Goal: Information Seeking & Learning: Learn about a topic

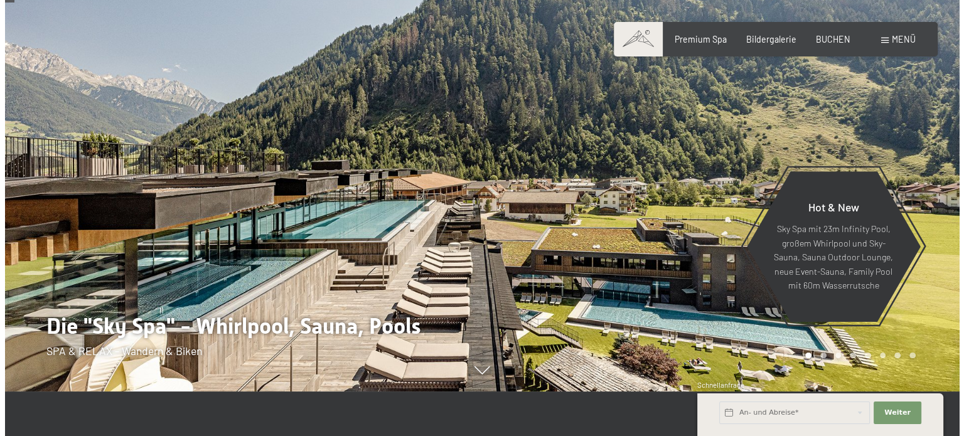
scroll to position [63, 0]
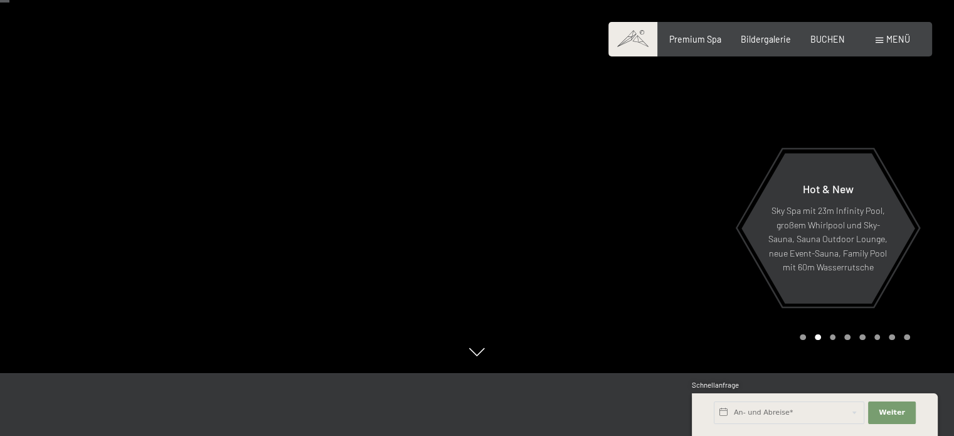
click at [930, 239] on div at bounding box center [715, 155] width 477 height 436
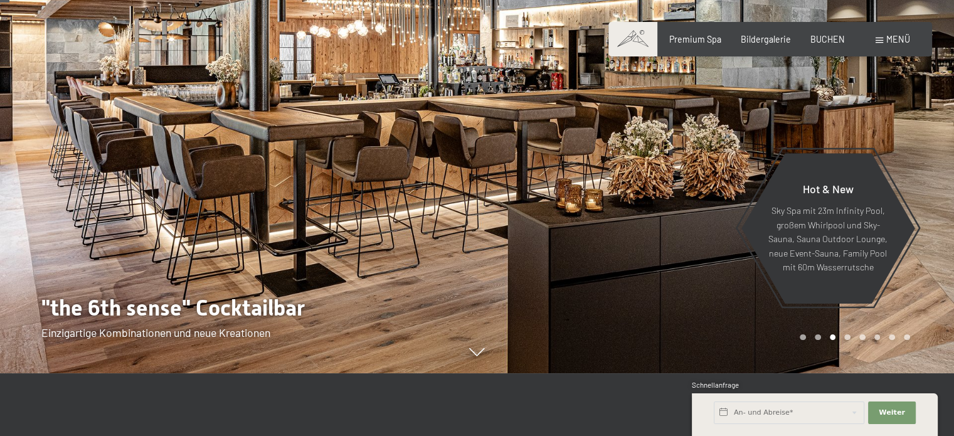
click at [930, 239] on div at bounding box center [715, 155] width 477 height 436
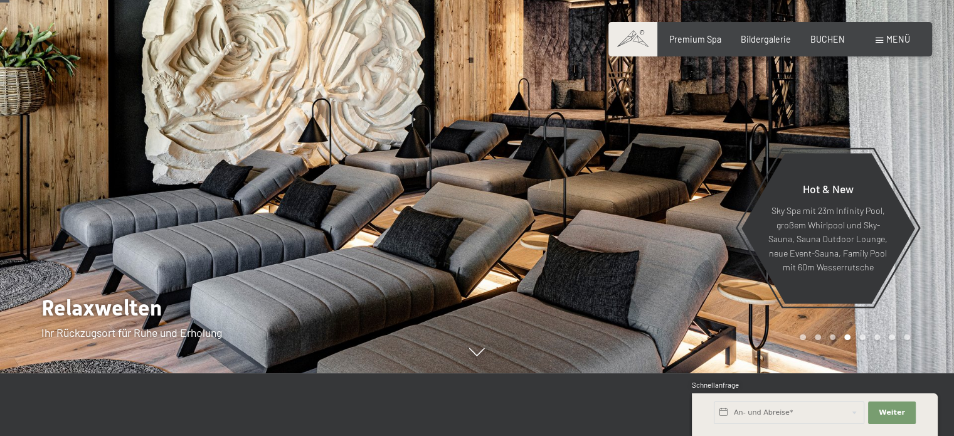
click at [930, 239] on div at bounding box center [715, 155] width 477 height 436
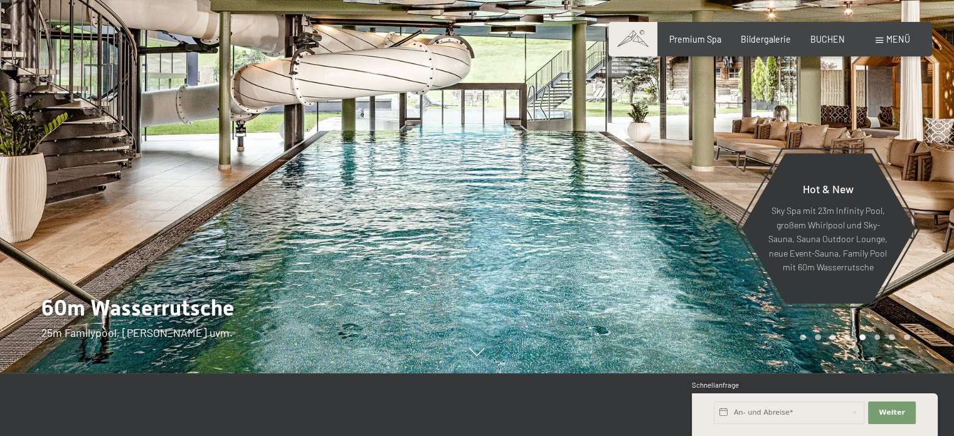
click at [930, 239] on div at bounding box center [715, 155] width 477 height 436
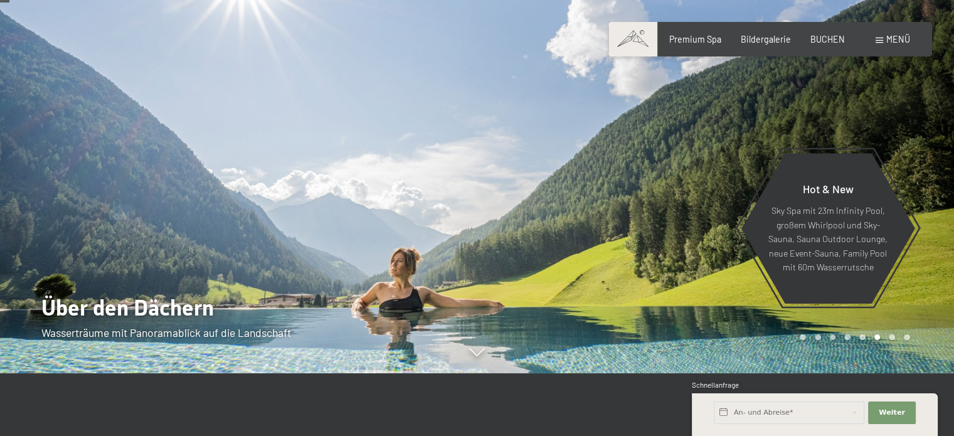
click at [930, 239] on div at bounding box center [715, 155] width 477 height 436
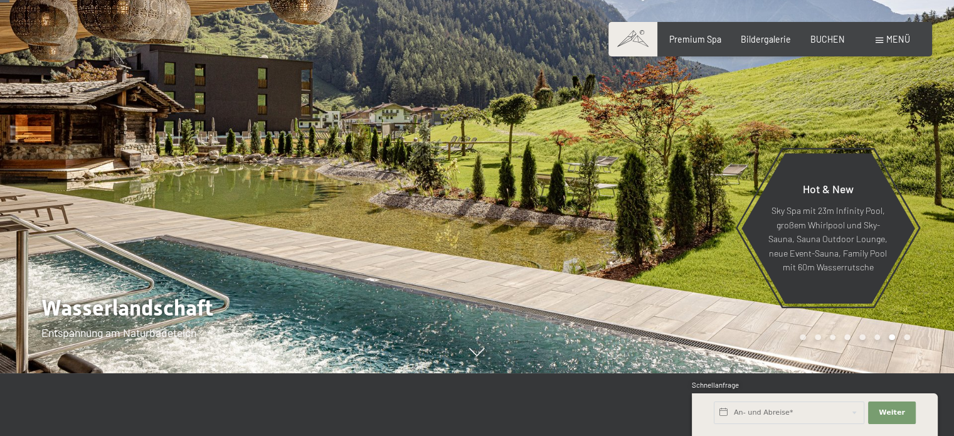
click at [930, 239] on div at bounding box center [715, 155] width 477 height 436
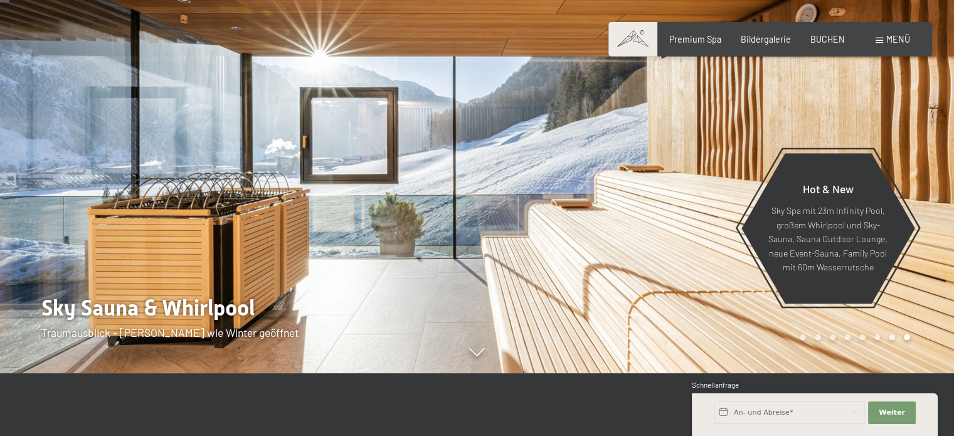
click at [930, 239] on div at bounding box center [715, 155] width 477 height 436
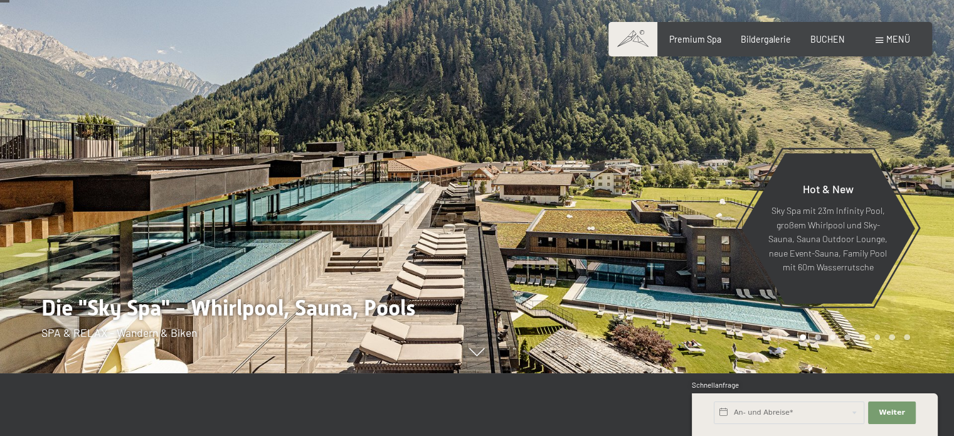
click at [930, 239] on div at bounding box center [715, 155] width 477 height 436
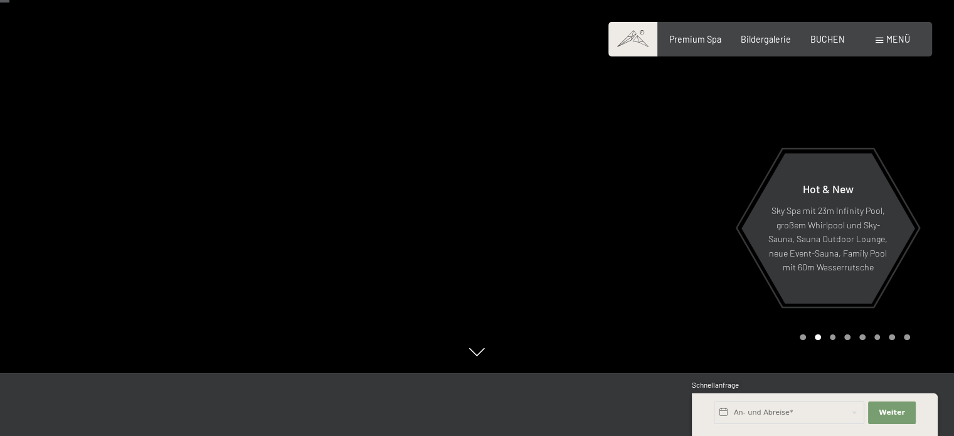
click at [930, 239] on div at bounding box center [715, 155] width 477 height 436
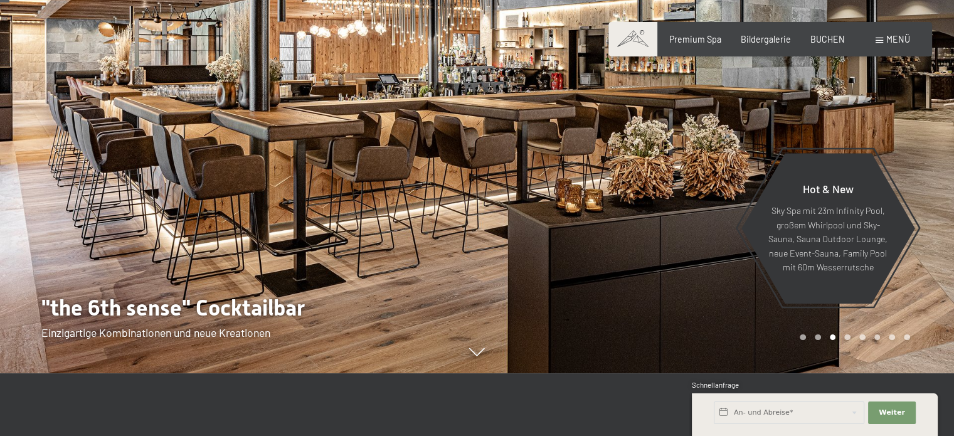
click at [930, 239] on div at bounding box center [715, 155] width 477 height 436
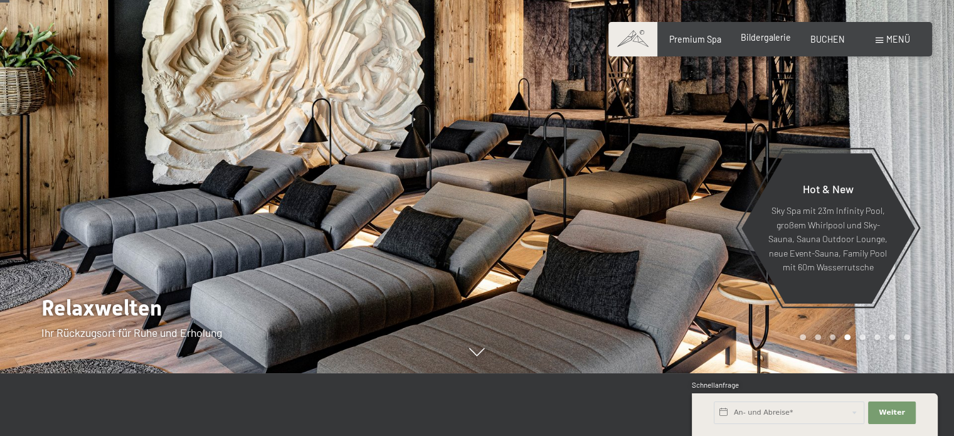
click at [773, 42] on span "Bildergalerie" at bounding box center [766, 37] width 50 height 11
click at [899, 41] on span "Menü" at bounding box center [899, 39] width 24 height 11
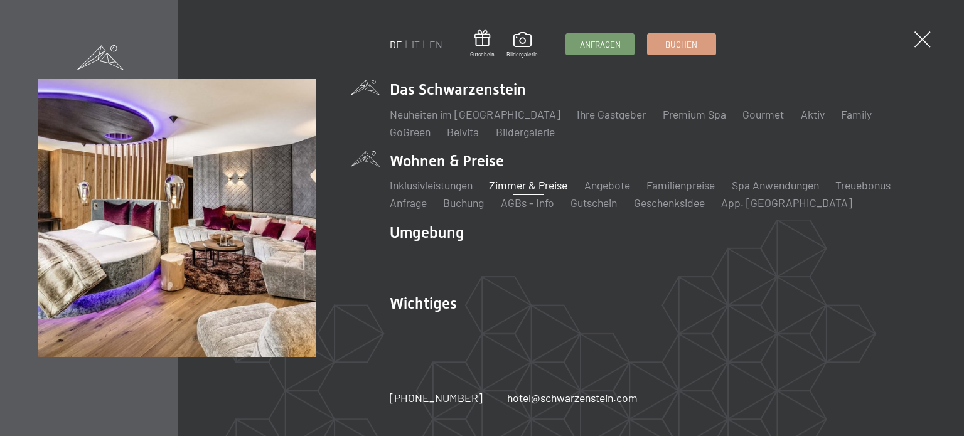
click at [533, 181] on link "Zimmer & Preise" at bounding box center [528, 185] width 78 height 14
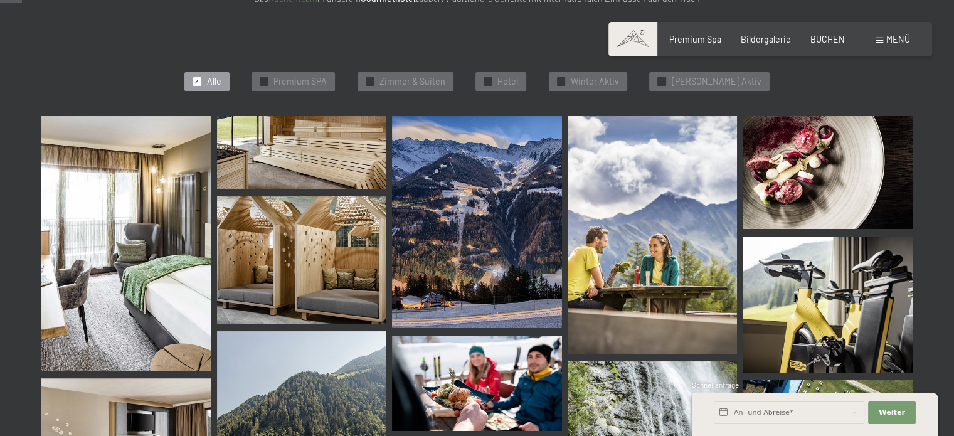
scroll to position [314, 0]
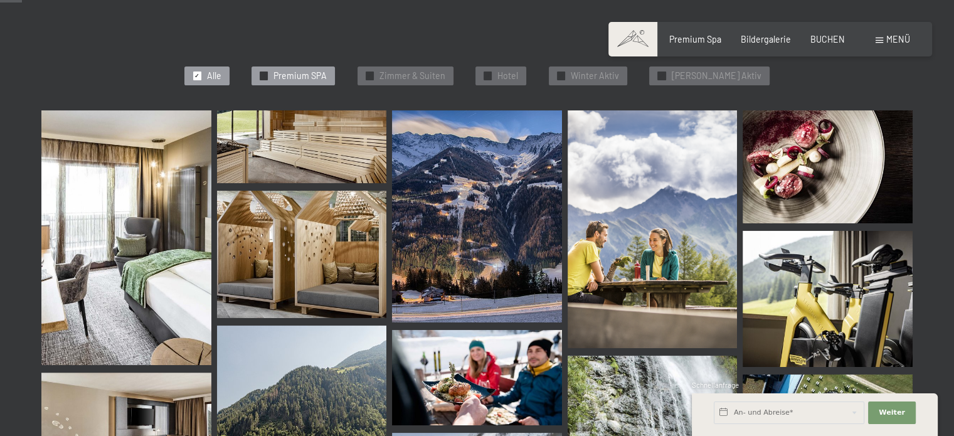
click at [326, 77] on span "Premium SPA" at bounding box center [300, 76] width 53 height 13
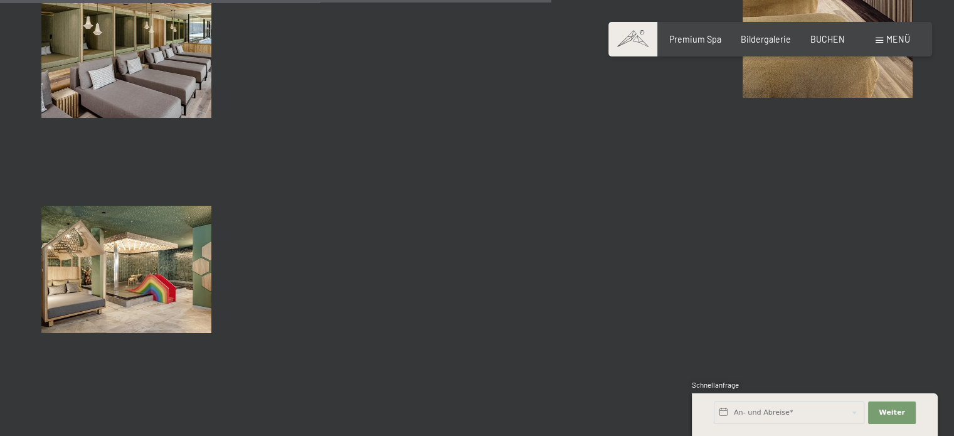
scroll to position [1397, 0]
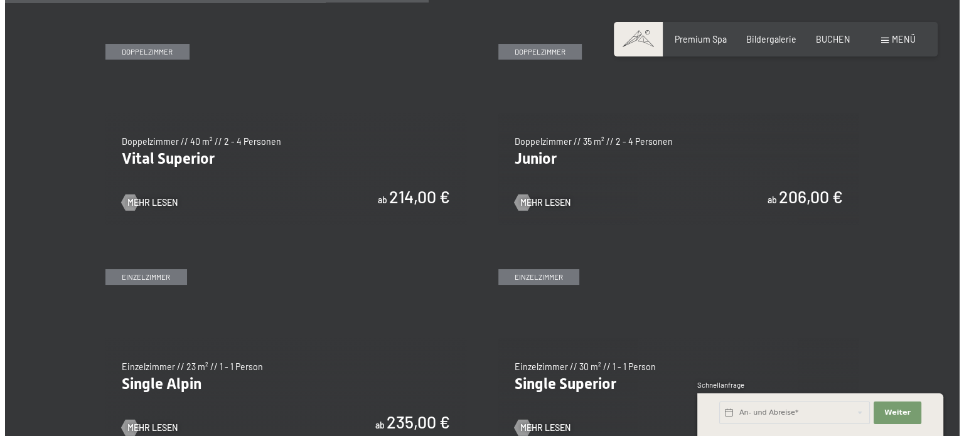
scroll to position [1569, 0]
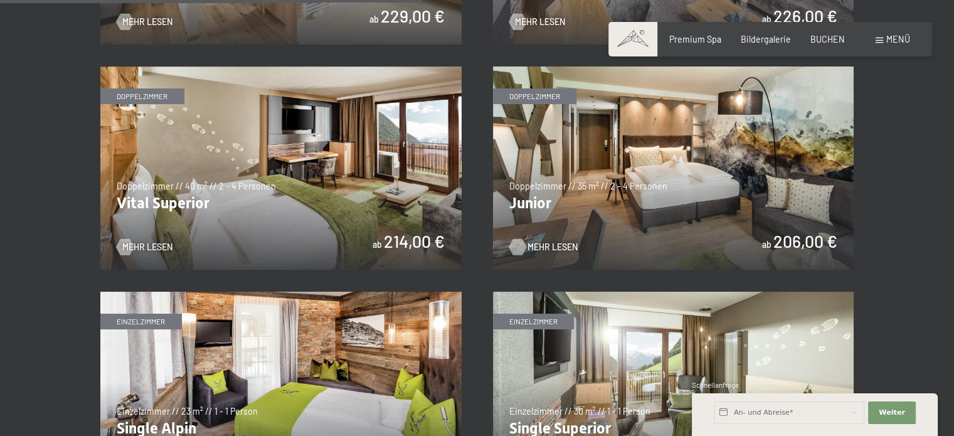
click at [552, 243] on span "Mehr Lesen" at bounding box center [553, 247] width 50 height 13
click at [897, 42] on span "Menü" at bounding box center [899, 39] width 24 height 11
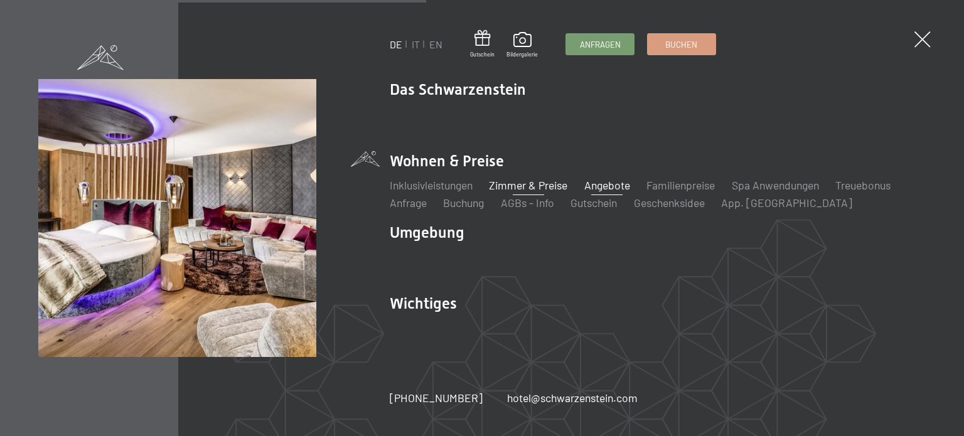
click at [610, 184] on link "Angebote" at bounding box center [607, 185] width 46 height 14
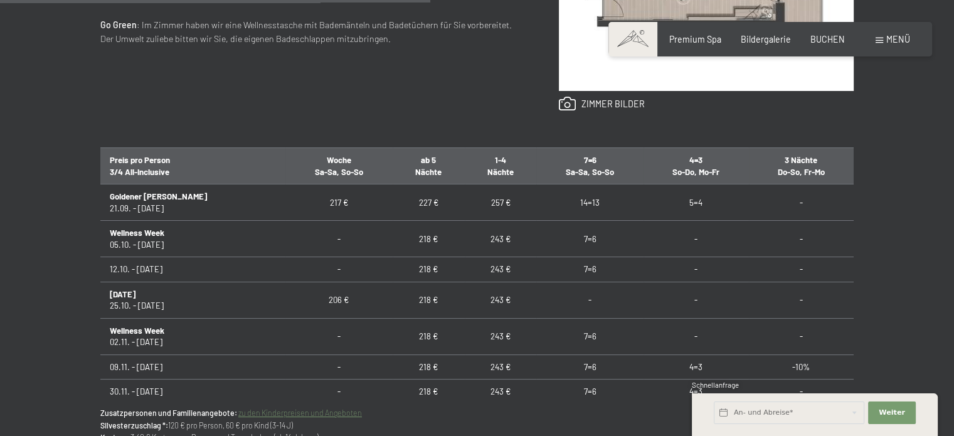
scroll to position [690, 0]
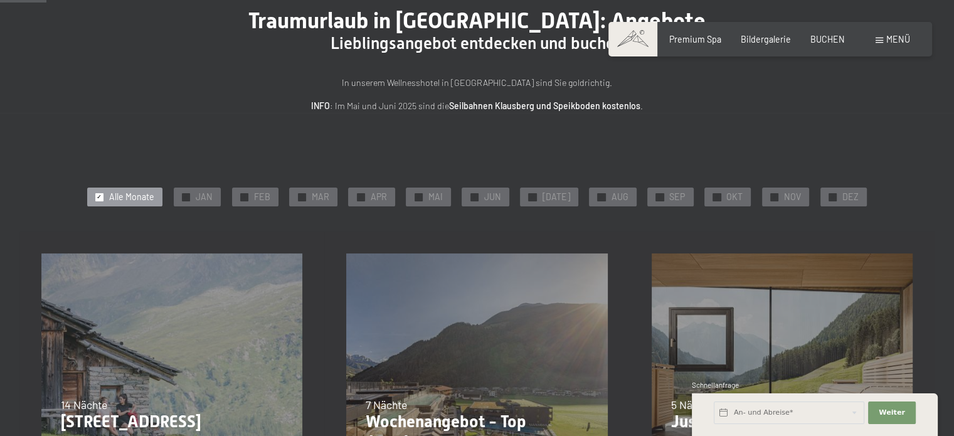
scroll to position [125, 0]
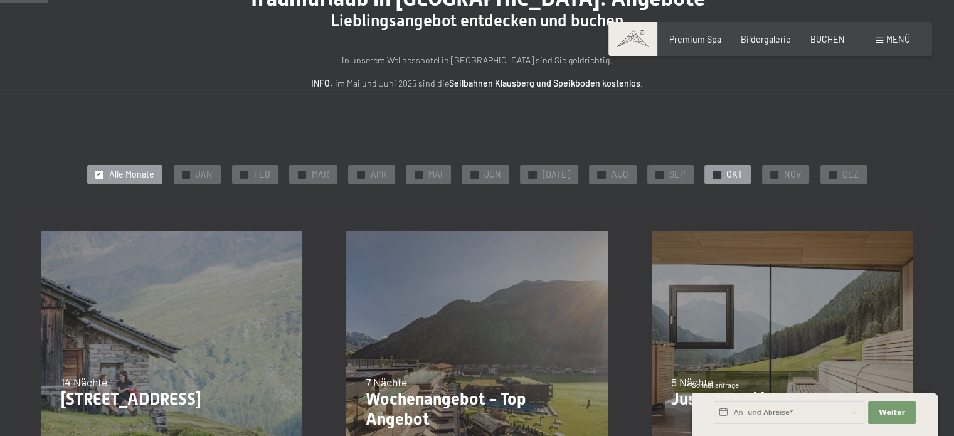
click at [717, 176] on div "✓ OKT" at bounding box center [728, 174] width 46 height 19
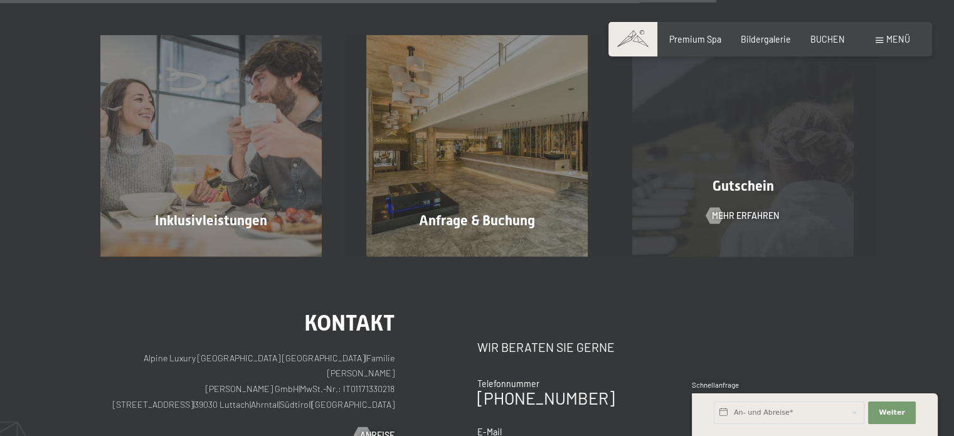
scroll to position [941, 0]
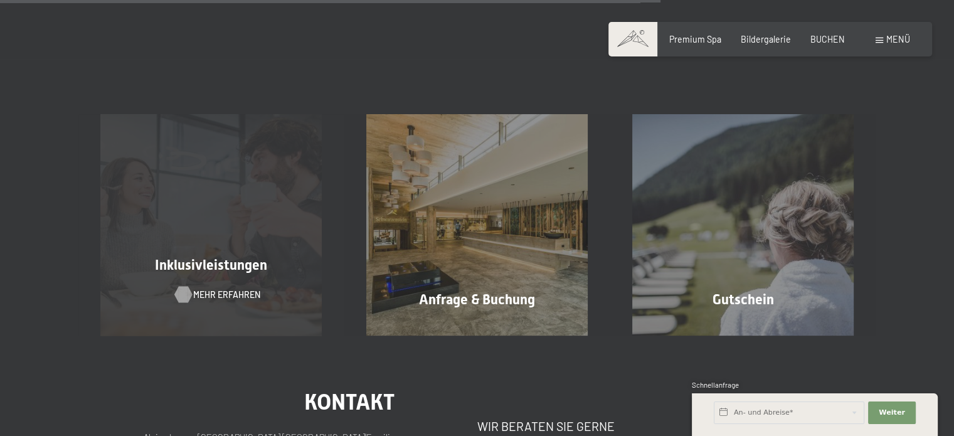
click at [209, 293] on span "Mehr erfahren" at bounding box center [226, 295] width 67 height 13
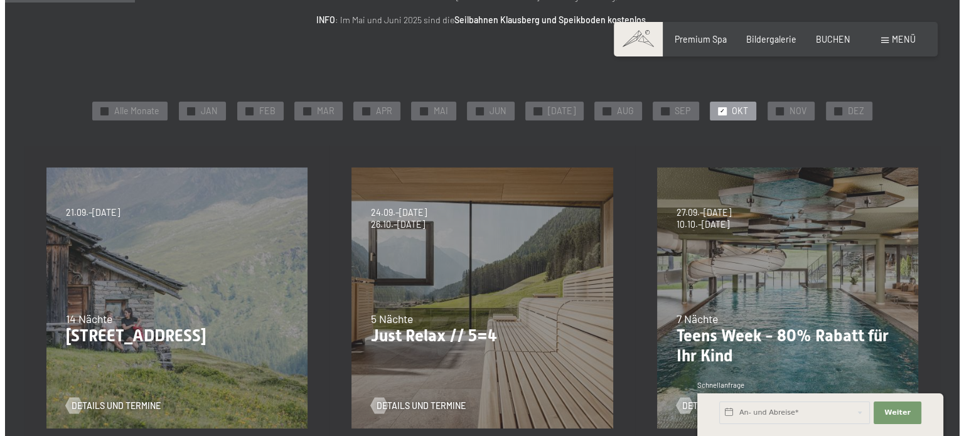
scroll to position [185, 0]
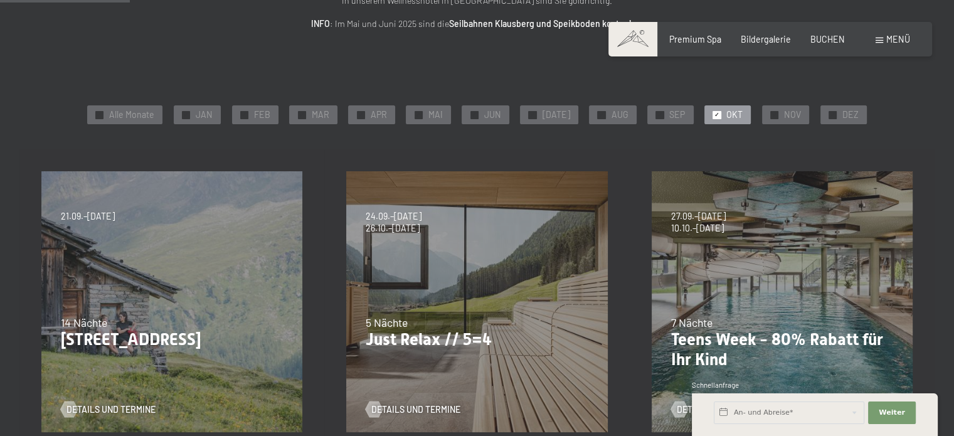
click at [890, 37] on span "Menü" at bounding box center [899, 39] width 24 height 11
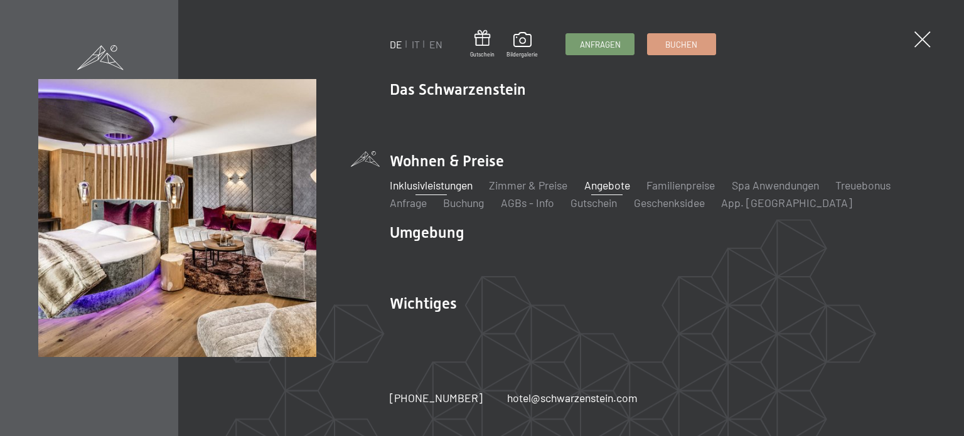
click at [438, 185] on link "Inklusivleistungen" at bounding box center [431, 185] width 83 height 14
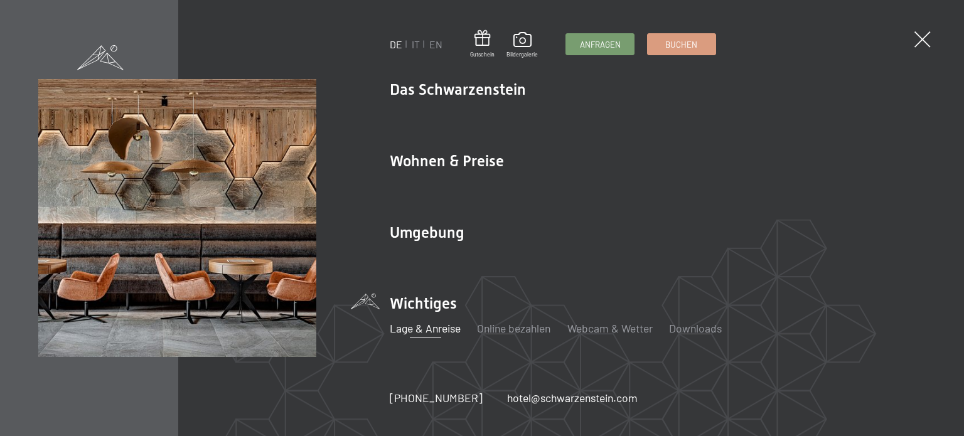
click at [428, 328] on link "Lage & Anreise" at bounding box center [425, 328] width 71 height 14
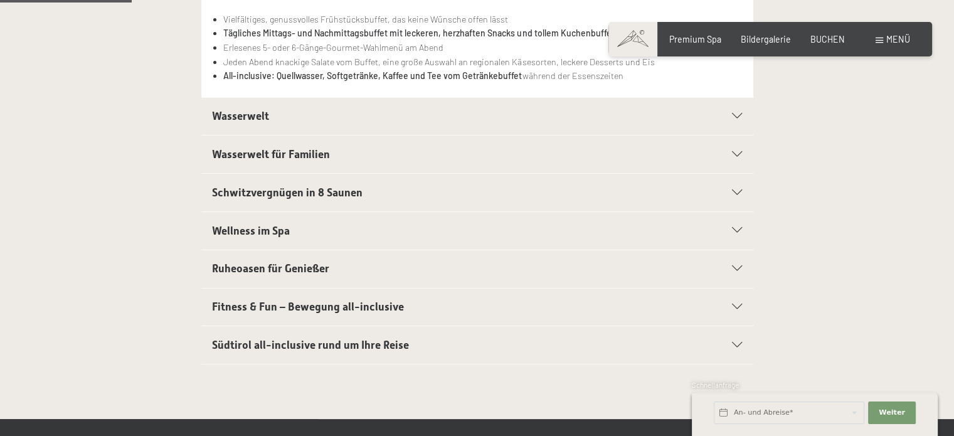
scroll to position [376, 0]
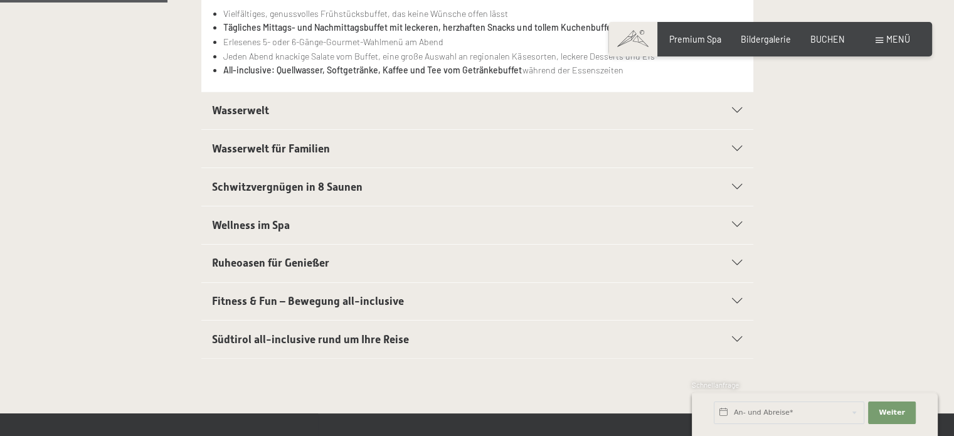
click at [738, 224] on icon at bounding box center [737, 225] width 10 height 6
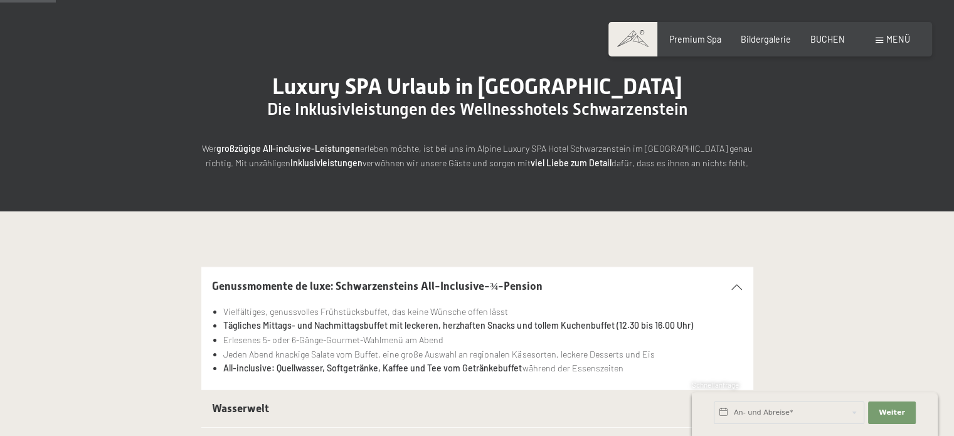
scroll to position [125, 0]
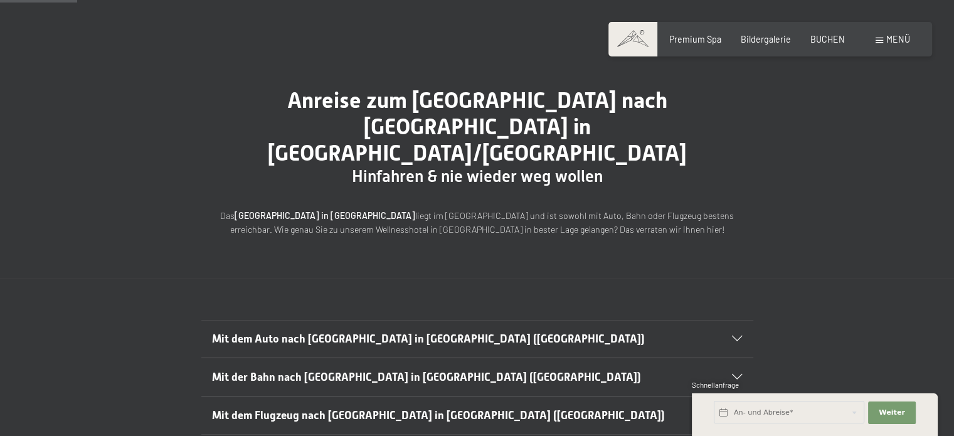
scroll to position [125, 0]
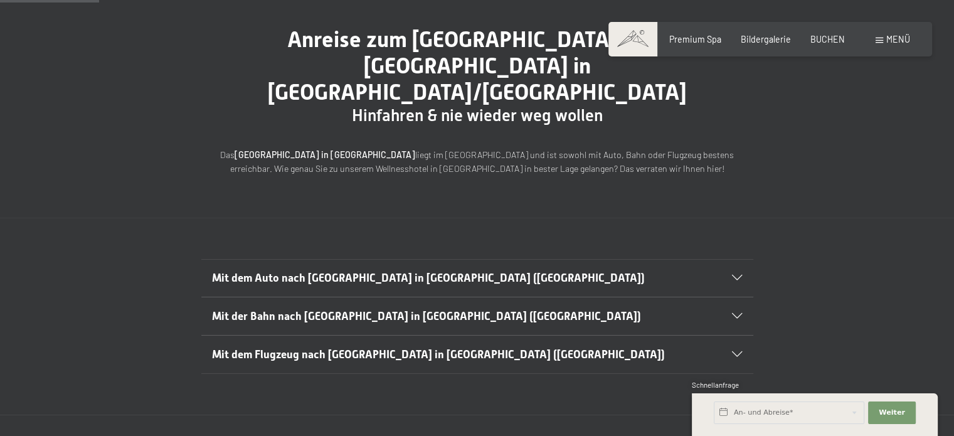
click at [740, 275] on icon at bounding box center [737, 278] width 10 height 6
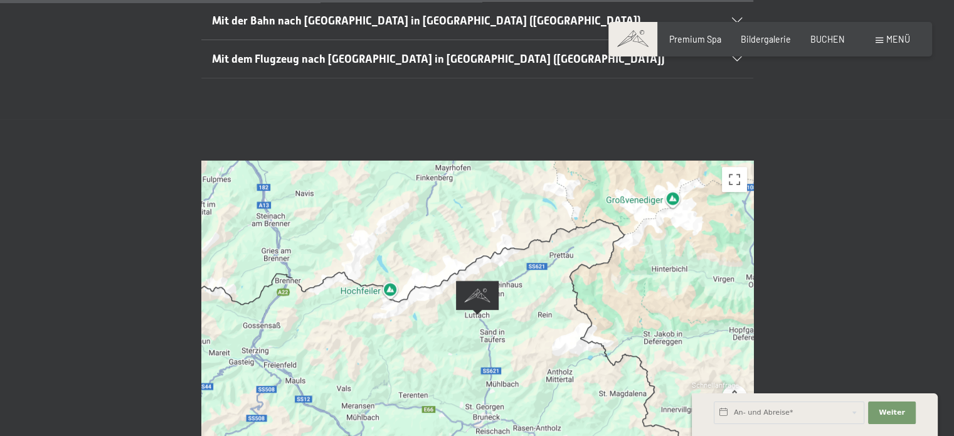
scroll to position [753, 0]
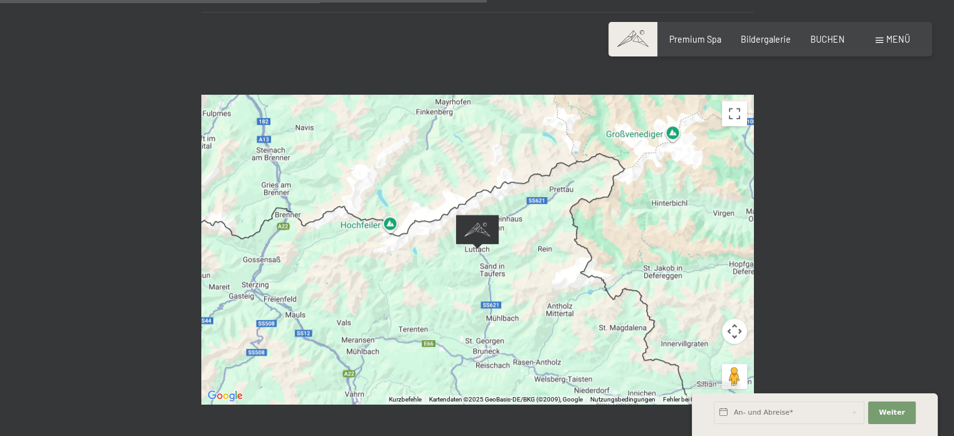
drag, startPoint x: 555, startPoint y: 306, endPoint x: 562, endPoint y: 273, distance: 33.3
click at [562, 273] on div at bounding box center [477, 249] width 552 height 309
click at [739, 101] on button "Vollbildansicht ein/aus" at bounding box center [734, 113] width 25 height 25
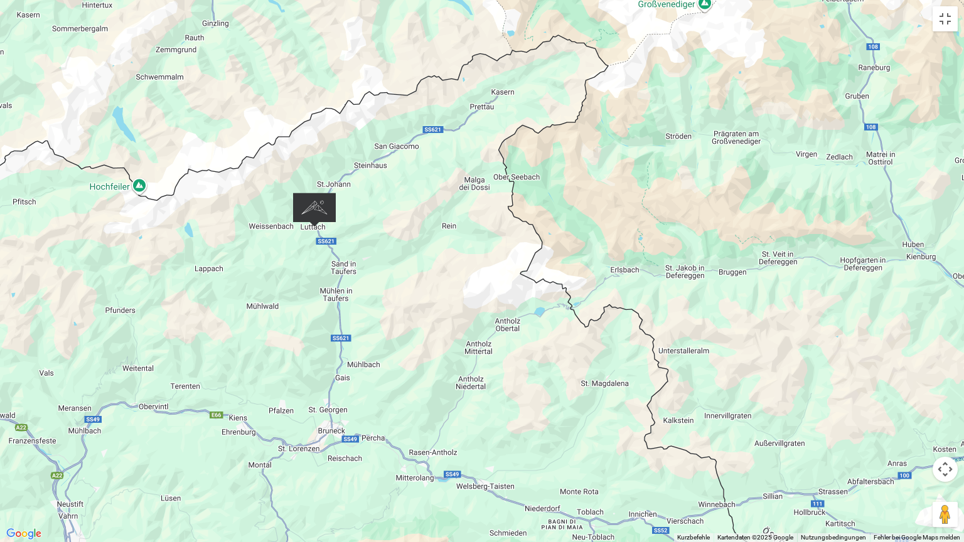
drag, startPoint x: 183, startPoint y: 141, endPoint x: 412, endPoint y: 313, distance: 286.7
click at [422, 319] on div at bounding box center [482, 271] width 964 height 542
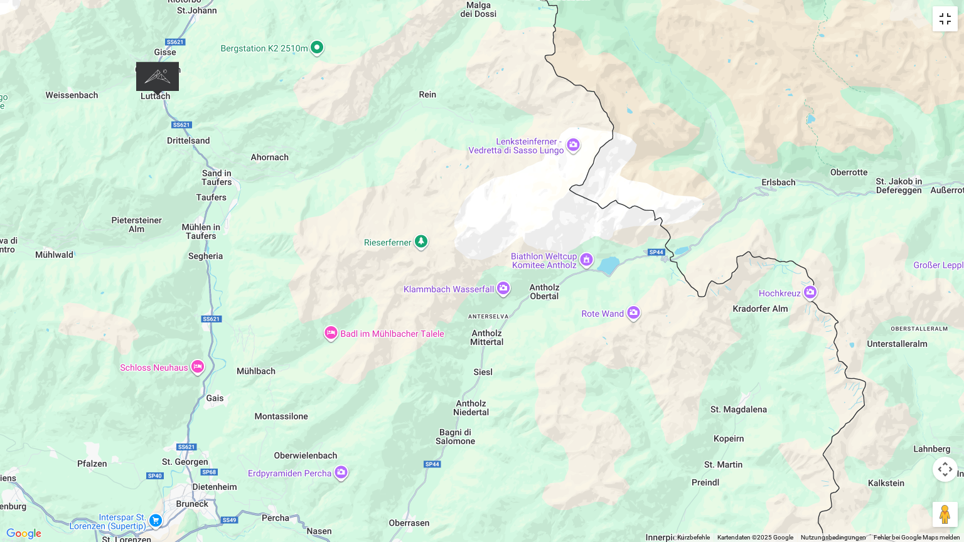
click at [951, 19] on button "Vollbildansicht ein/aus" at bounding box center [944, 18] width 25 height 25
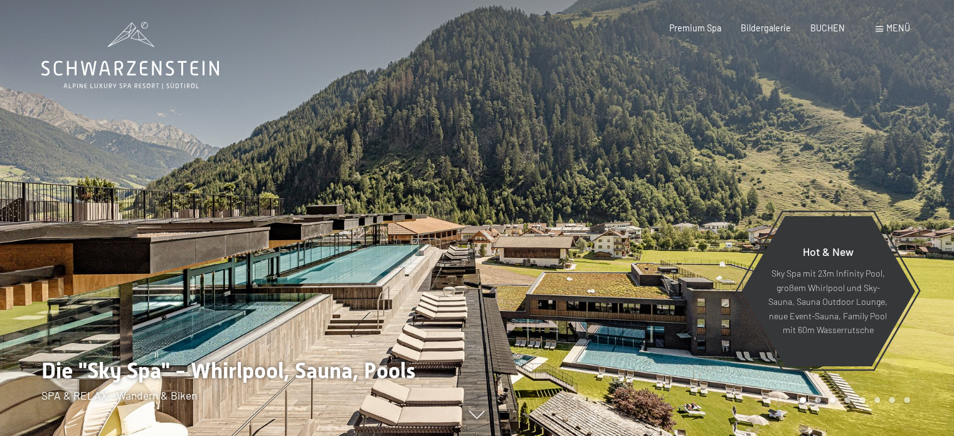
click at [900, 30] on span "Menü" at bounding box center [899, 28] width 24 height 11
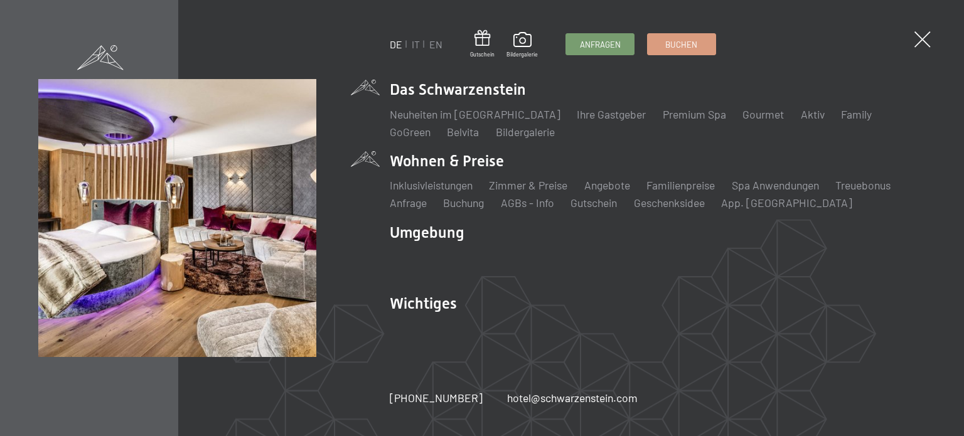
click at [442, 161] on li "Wohnen & Preise Inklusivleistungen Zimmer & Preise Liste Angebote Liste Familie…" at bounding box center [658, 181] width 536 height 60
click at [528, 189] on link "Zimmer & Preise" at bounding box center [528, 185] width 78 height 14
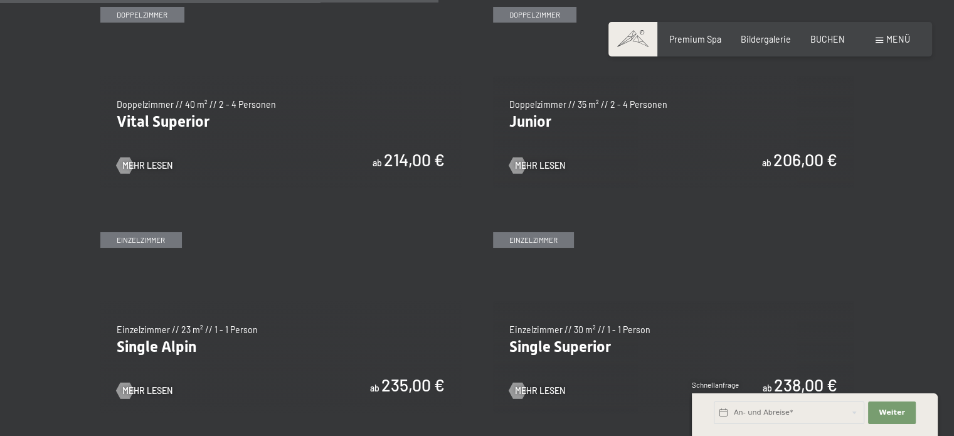
scroll to position [1631, 0]
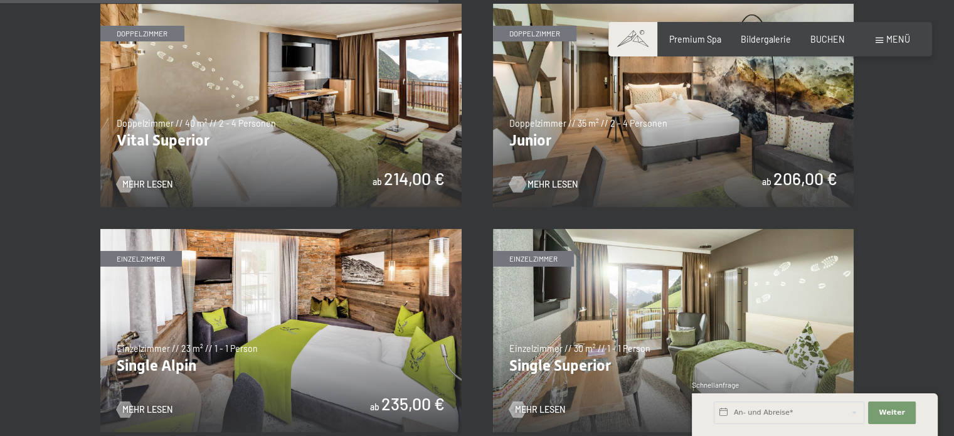
click at [537, 183] on span "Mehr Lesen" at bounding box center [553, 184] width 50 height 13
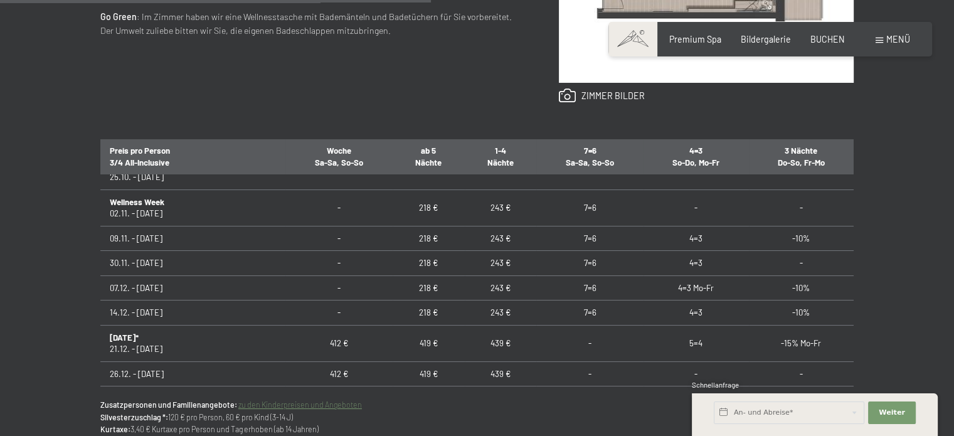
scroll to position [125, 0]
